Goal: Consume media (video, audio): Consume media (video, audio)

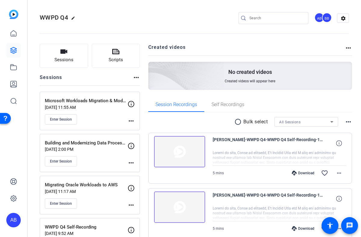
scroll to position [48, 0]
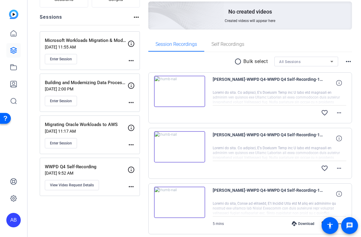
scroll to position [120, 0]
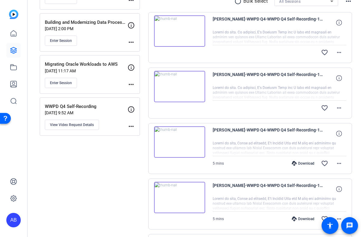
click at [199, 79] on img at bounding box center [179, 86] width 51 height 31
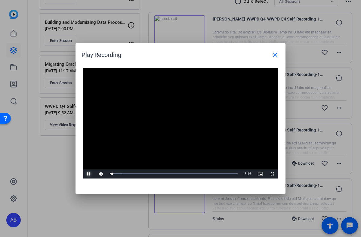
click at [88, 174] on span "Video Player" at bounding box center [89, 174] width 12 height 0
drag, startPoint x: 125, startPoint y: 171, endPoint x: 103, endPoint y: 173, distance: 23.0
click at [103, 173] on div "Play Unmute 0% Current Time 0:00 / Duration 5:52 Loaded : 100.00% 0:00 0:00 Str…" at bounding box center [181, 173] width 196 height 9
click at [88, 174] on span "Video Player" at bounding box center [89, 174] width 12 height 0
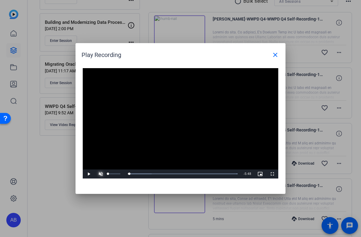
click at [100, 174] on span "Video Player" at bounding box center [101, 174] width 12 height 0
click at [90, 174] on span "Video Player" at bounding box center [89, 174] width 12 height 0
drag, startPoint x: 128, startPoint y: 174, endPoint x: 109, endPoint y: 174, distance: 18.4
click at [110, 174] on div "Loaded : 100.00% 0:00 0:00" at bounding box center [174, 174] width 128 height 2
click at [89, 174] on span "Video Player" at bounding box center [89, 174] width 12 height 0
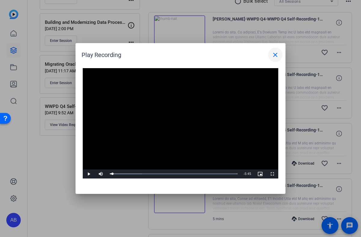
click at [270, 58] on span at bounding box center [275, 55] width 14 height 14
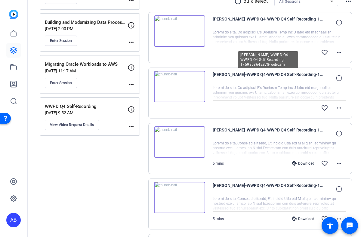
scroll to position [60, 0]
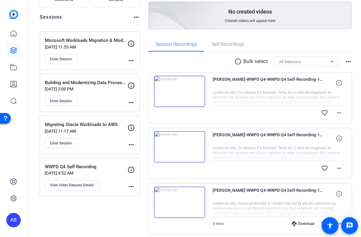
click at [177, 148] on img at bounding box center [179, 146] width 51 height 31
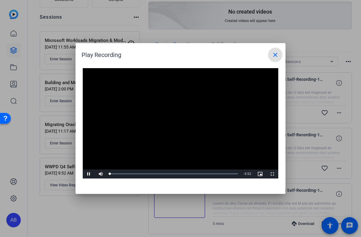
click at [169, 86] on video "Video Player" at bounding box center [181, 123] width 196 height 110
click at [234, 172] on div "Loaded : 100.00% 5:49 0:00" at bounding box center [174, 173] width 134 height 9
click at [86, 174] on span "Video Player" at bounding box center [89, 174] width 12 height 0
click at [277, 54] on mat-icon "close" at bounding box center [275, 54] width 7 height 7
